Goal: Find specific page/section: Find specific page/section

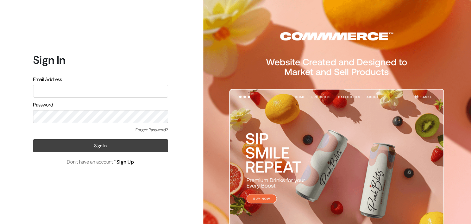
type input "[EMAIL_ADDRESS][DOMAIN_NAME]"
click at [102, 147] on button "Sign In" at bounding box center [100, 145] width 135 height 13
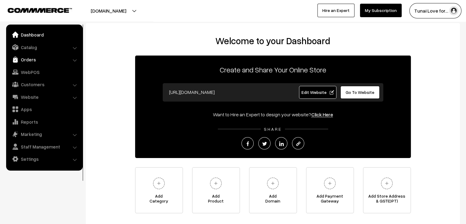
click at [29, 60] on link "Orders" at bounding box center [44, 59] width 73 height 11
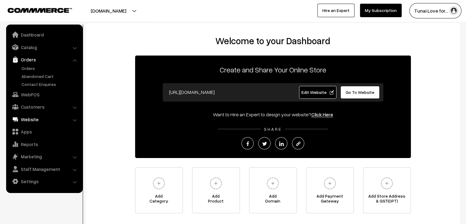
click at [37, 119] on link "Website" at bounding box center [44, 119] width 73 height 11
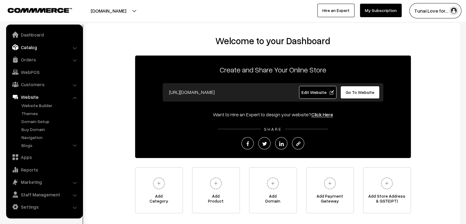
click at [37, 51] on link "Catalog" at bounding box center [44, 47] width 73 height 11
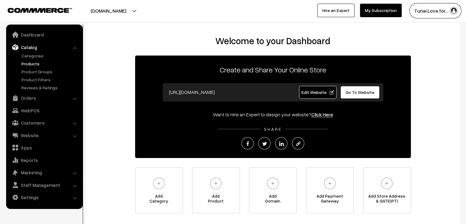
click at [30, 64] on link "Products" at bounding box center [50, 63] width 61 height 6
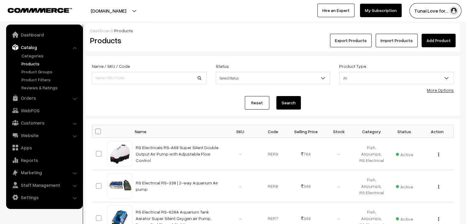
click at [74, 198] on li "Settings Shipping" at bounding box center [45, 197] width 74 height 11
click at [54, 198] on link "Settings" at bounding box center [44, 197] width 73 height 11
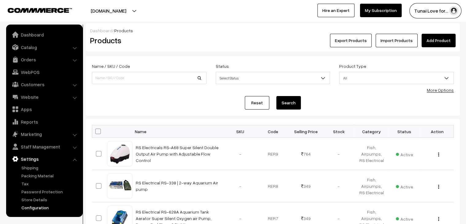
click at [39, 204] on link "Configuration" at bounding box center [50, 207] width 61 height 6
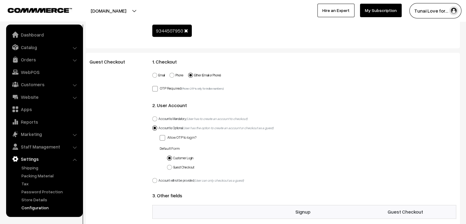
scroll to position [15, 0]
